Goal: Task Accomplishment & Management: Manage account settings

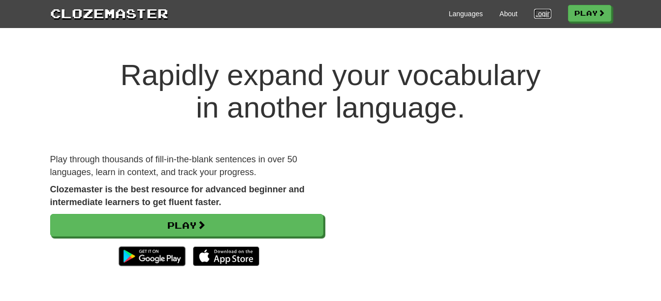
click at [544, 17] on link "Login" at bounding box center [542, 14] width 17 height 10
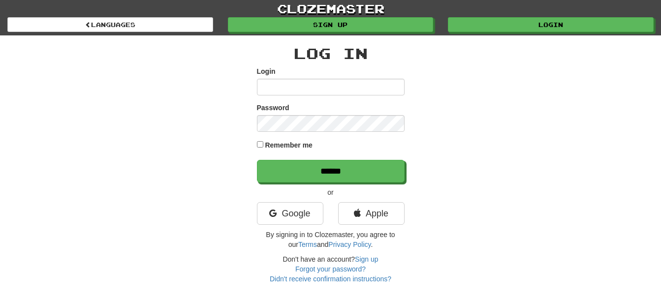
click at [292, 87] on input "Login" at bounding box center [331, 87] width 148 height 17
type input "**********"
